Goal: Information Seeking & Learning: Find specific fact

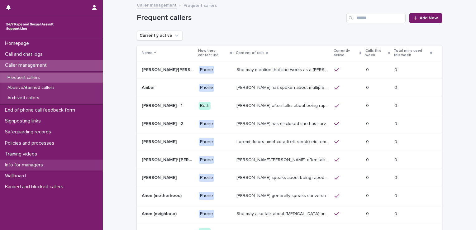
click at [26, 164] on p "Info for managers" at bounding box center [24, 165] width 45 height 6
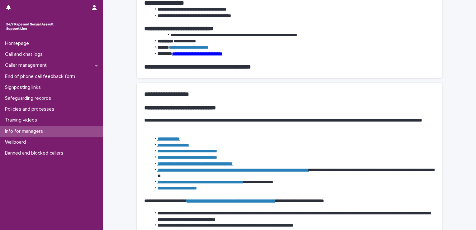
scroll to position [306, 0]
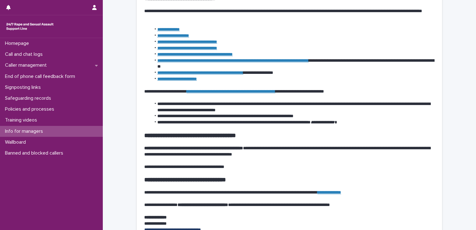
click at [259, 92] on link "**********" at bounding box center [231, 91] width 89 height 4
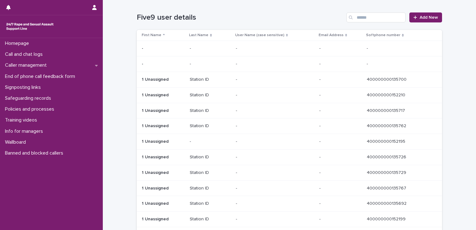
scroll to position [345, 0]
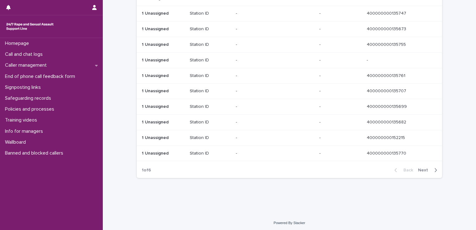
click at [420, 169] on span "Next" at bounding box center [425, 170] width 14 height 4
click at [422, 167] on div "Back Next" at bounding box center [415, 170] width 53 height 16
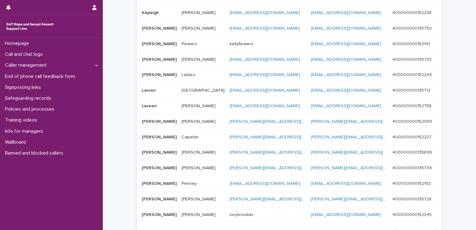
scroll to position [350, 0]
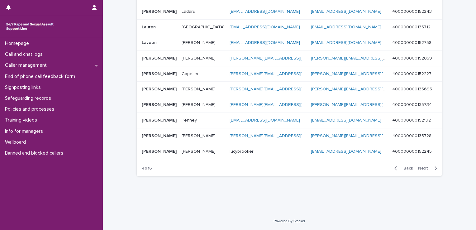
click at [406, 168] on span "Back" at bounding box center [406, 168] width 13 height 4
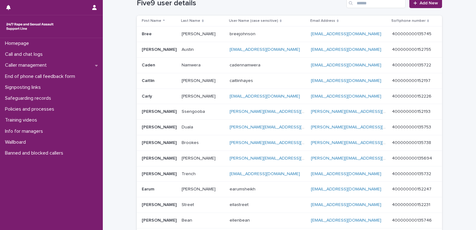
scroll to position [341, 0]
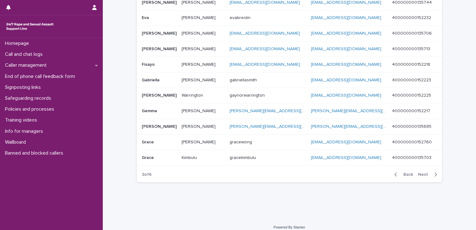
click at [407, 176] on span "Back" at bounding box center [406, 174] width 13 height 4
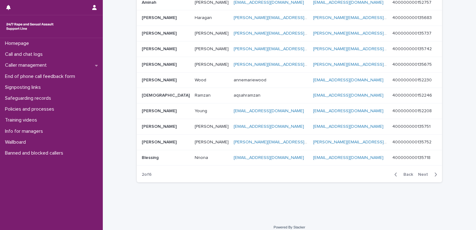
scroll to position [307, 0]
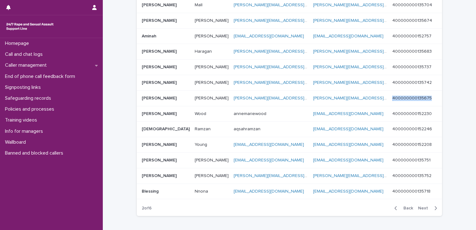
drag, startPoint x: 432, startPoint y: 98, endPoint x: 393, endPoint y: 97, distance: 39.9
click at [393, 97] on td "400000000135675 400000000135675" at bounding box center [416, 98] width 52 height 16
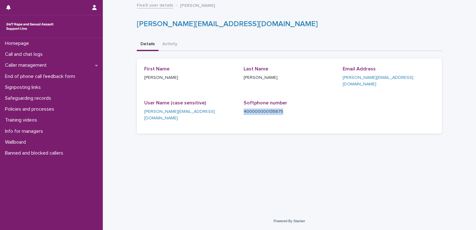
drag, startPoint x: 283, startPoint y: 104, endPoint x: 243, endPoint y: 101, distance: 39.7
click at [244, 107] on div "400000000135675" at bounding box center [290, 111] width 92 height 8
copy p "400000000135675"
click at [35, 54] on p "Call and chat logs" at bounding box center [24, 54] width 45 height 6
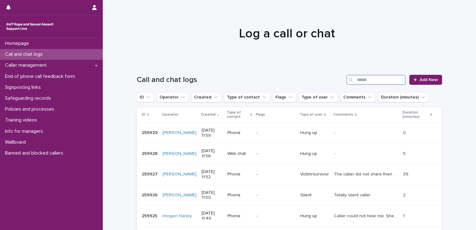
click at [366, 77] on input "Search" at bounding box center [375, 80] width 59 height 10
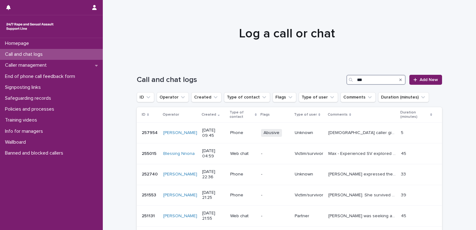
drag, startPoint x: 366, startPoint y: 81, endPoint x: 352, endPoint y: 80, distance: 14.4
click at [352, 80] on div "***" at bounding box center [375, 80] width 59 height 10
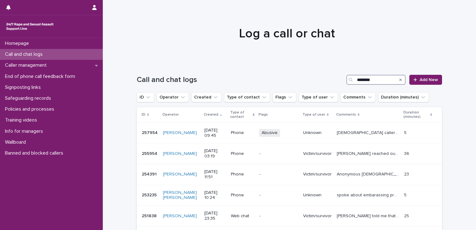
scroll to position [153, 0]
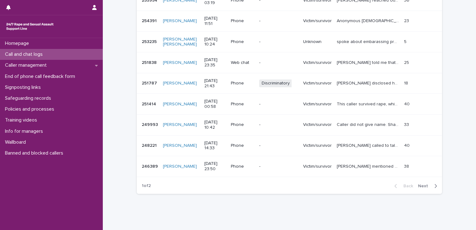
type input "********"
click at [421, 186] on span "Next" at bounding box center [425, 186] width 14 height 4
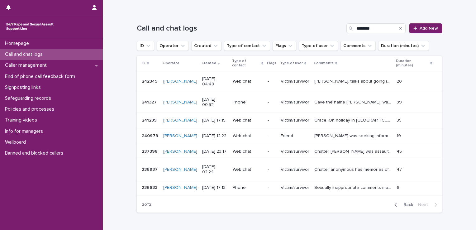
scroll to position [52, 0]
click at [405, 202] on span "Back" at bounding box center [406, 204] width 13 height 4
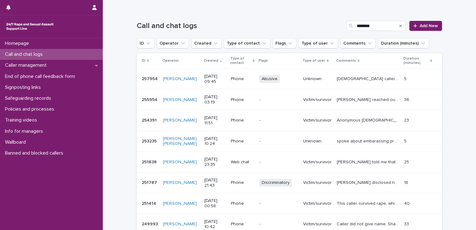
scroll to position [60, 0]
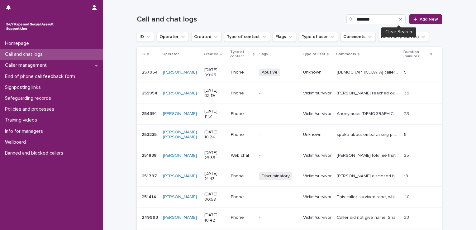
click at [399, 21] on icon "Search" at bounding box center [400, 19] width 2 height 4
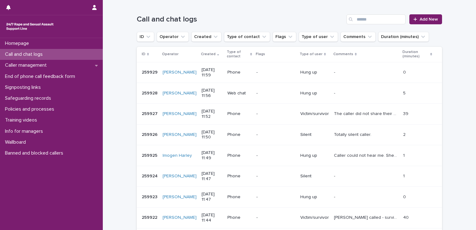
click at [303, 12] on div "Call and chat logs Add New" at bounding box center [289, 17] width 305 height 30
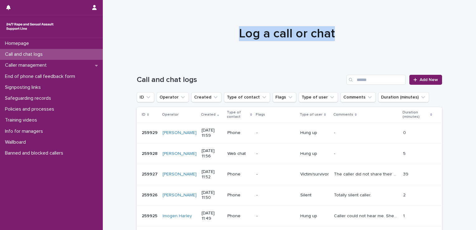
drag, startPoint x: 238, startPoint y: 34, endPoint x: 342, endPoint y: 37, distance: 103.2
click at [342, 37] on h1 "Log a call or chat" at bounding box center [286, 33] width 305 height 15
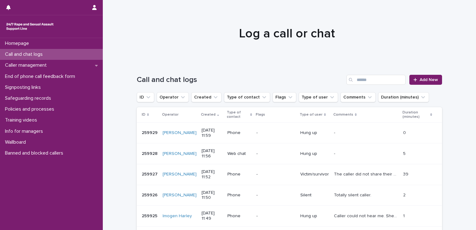
drag, startPoint x: 342, startPoint y: 37, endPoint x: 325, endPoint y: 55, distance: 24.5
click at [325, 55] on div at bounding box center [287, 31] width 369 height 62
